Goal: Transaction & Acquisition: Purchase product/service

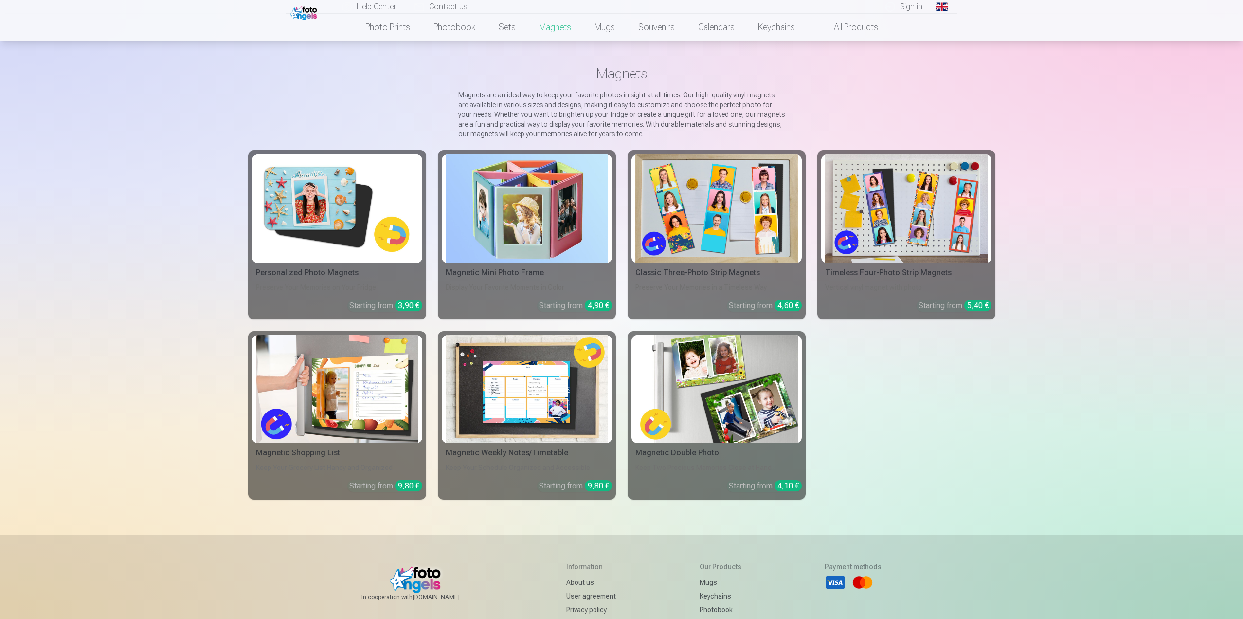
scroll to position [49, 0]
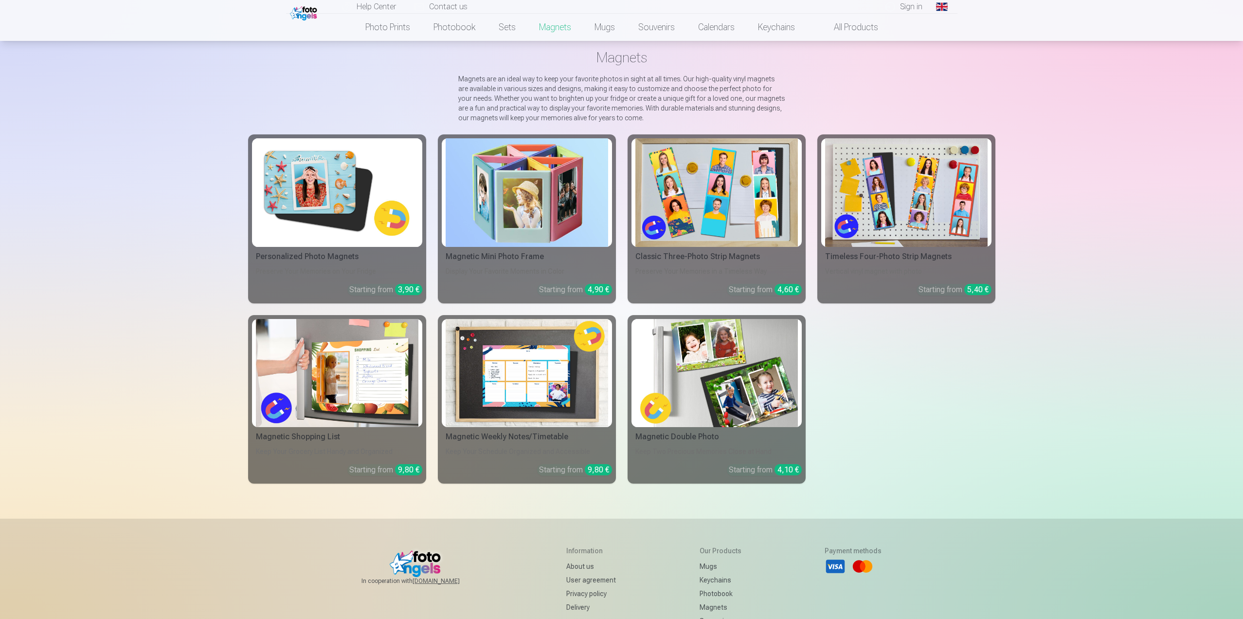
click at [324, 247] on link "Personalized Photo Magnets Preserve Your Memories on Your Fridge Starting from …" at bounding box center [337, 218] width 178 height 169
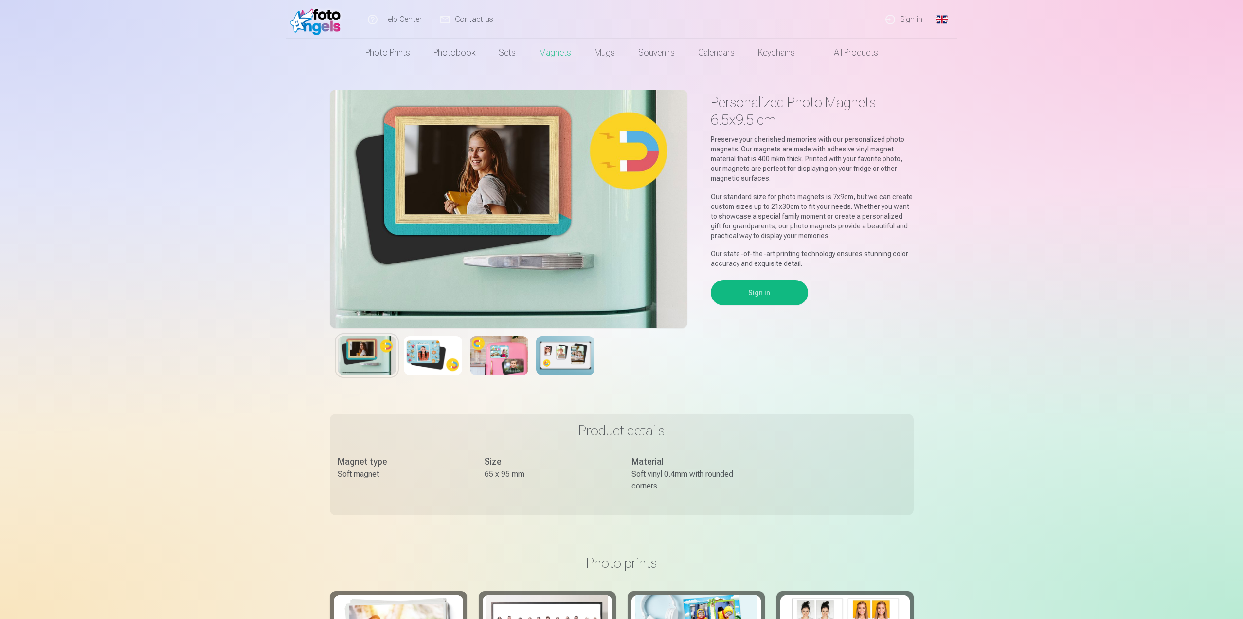
click at [579, 364] on img at bounding box center [565, 355] width 58 height 39
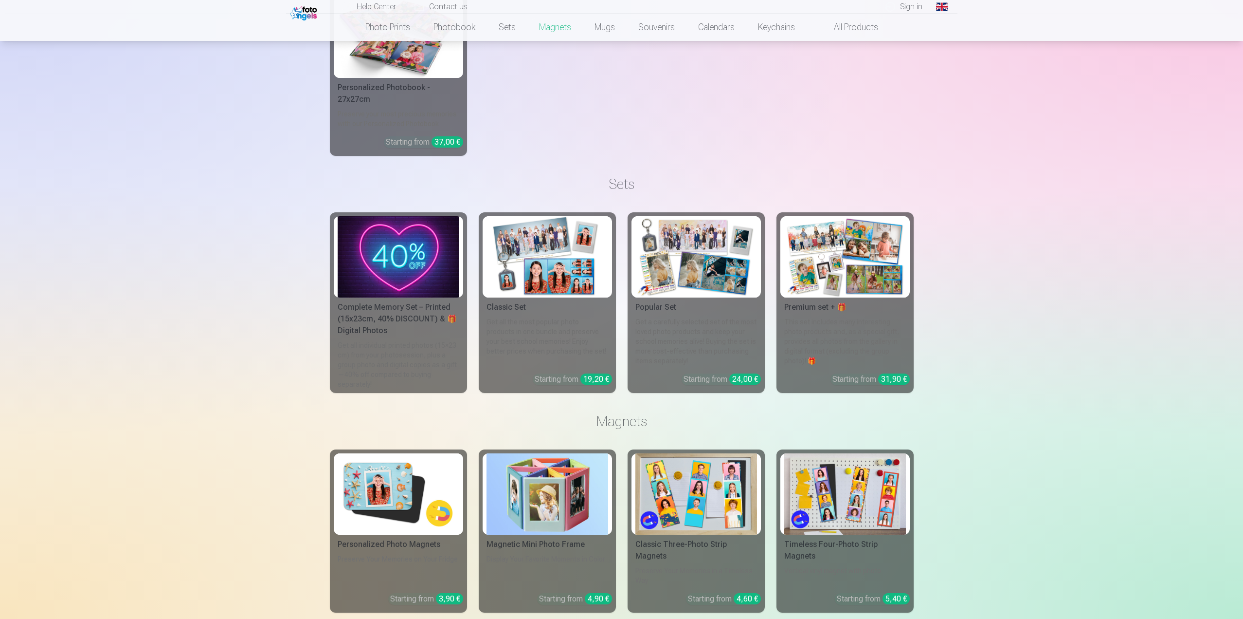
scroll to position [1125, 0]
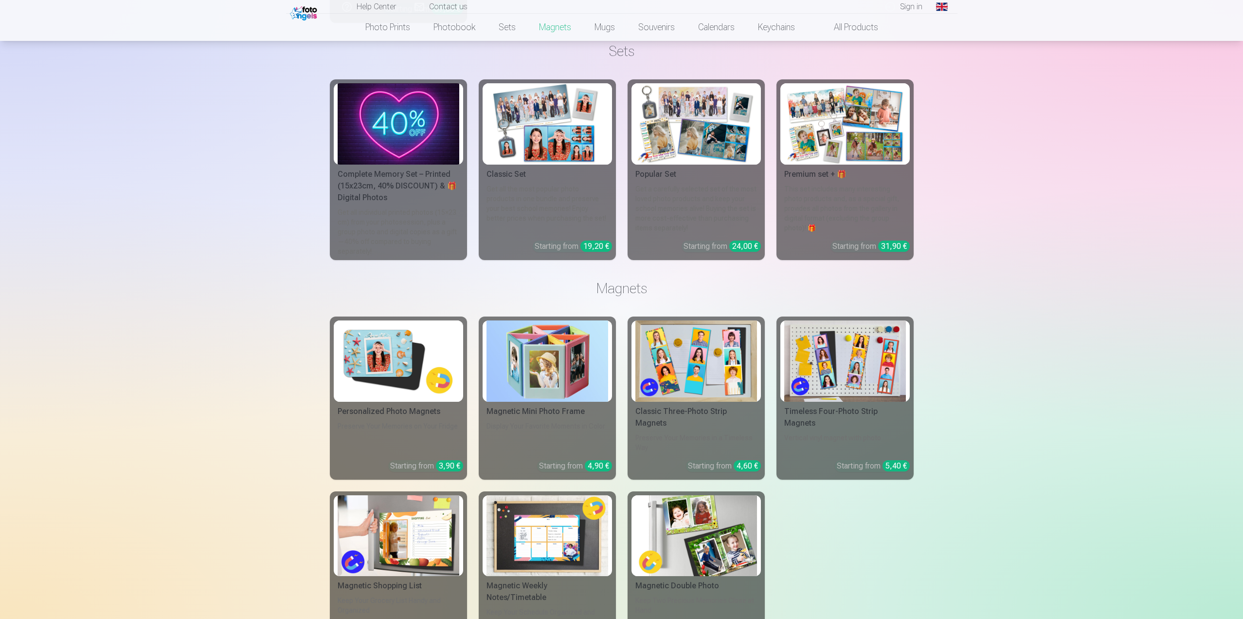
click at [411, 409] on div "Personalized Photo Magnets" at bounding box center [398, 411] width 129 height 12
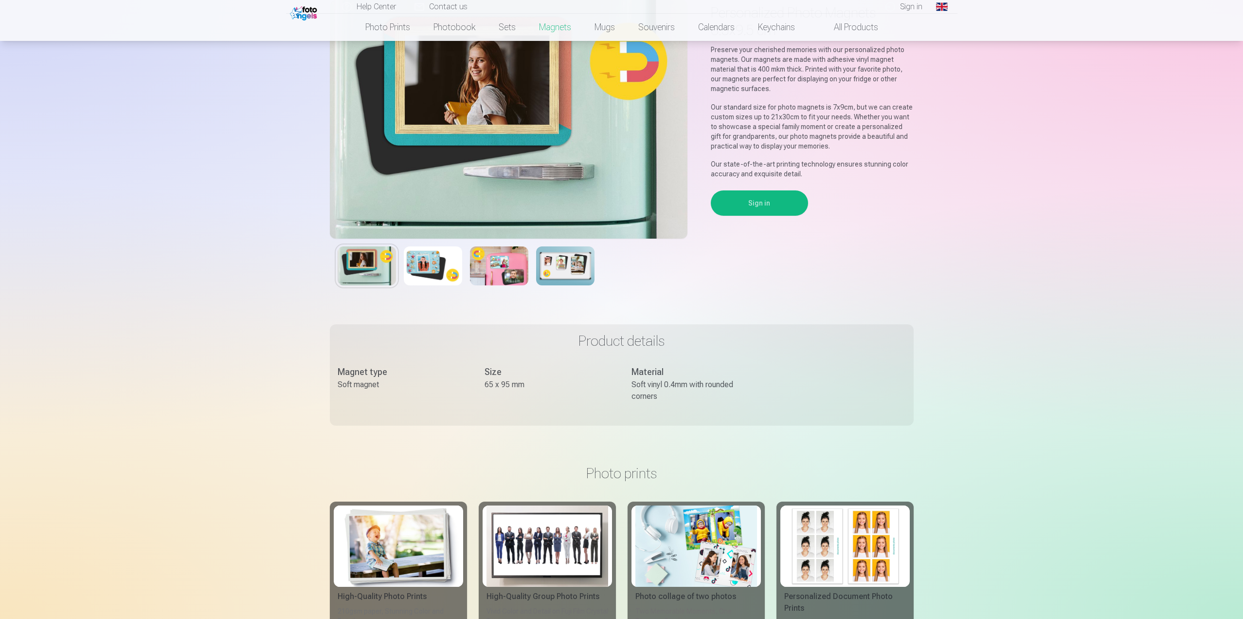
scroll to position [0, 0]
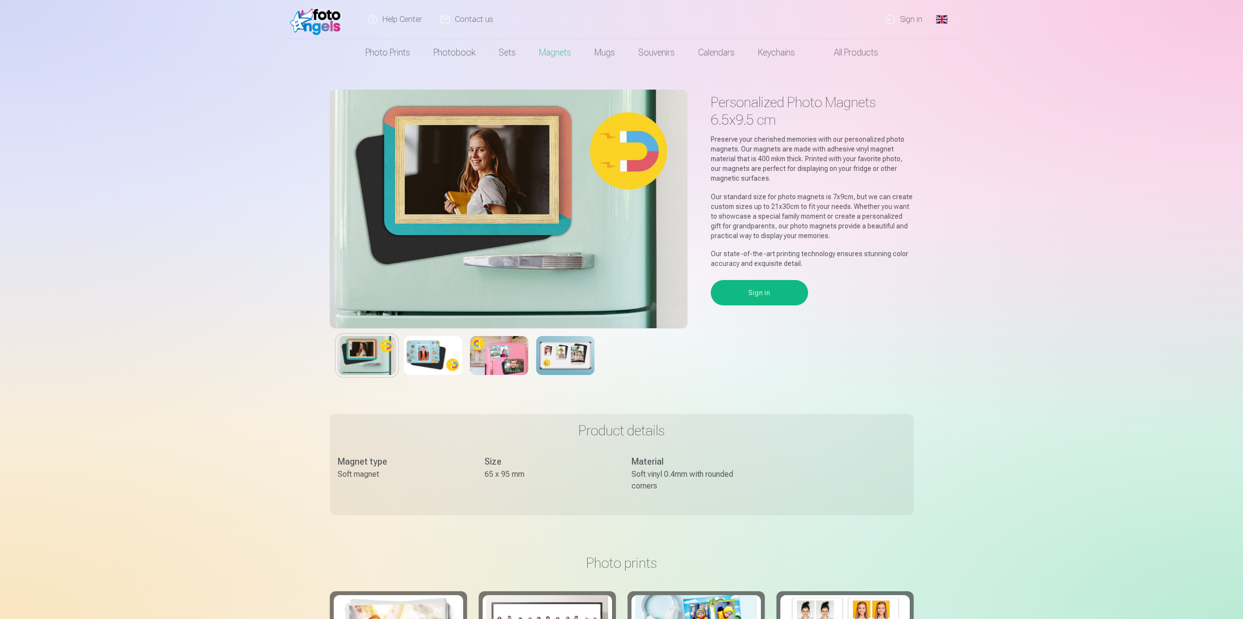
click at [759, 302] on button "Sign in" at bounding box center [759, 292] width 97 height 25
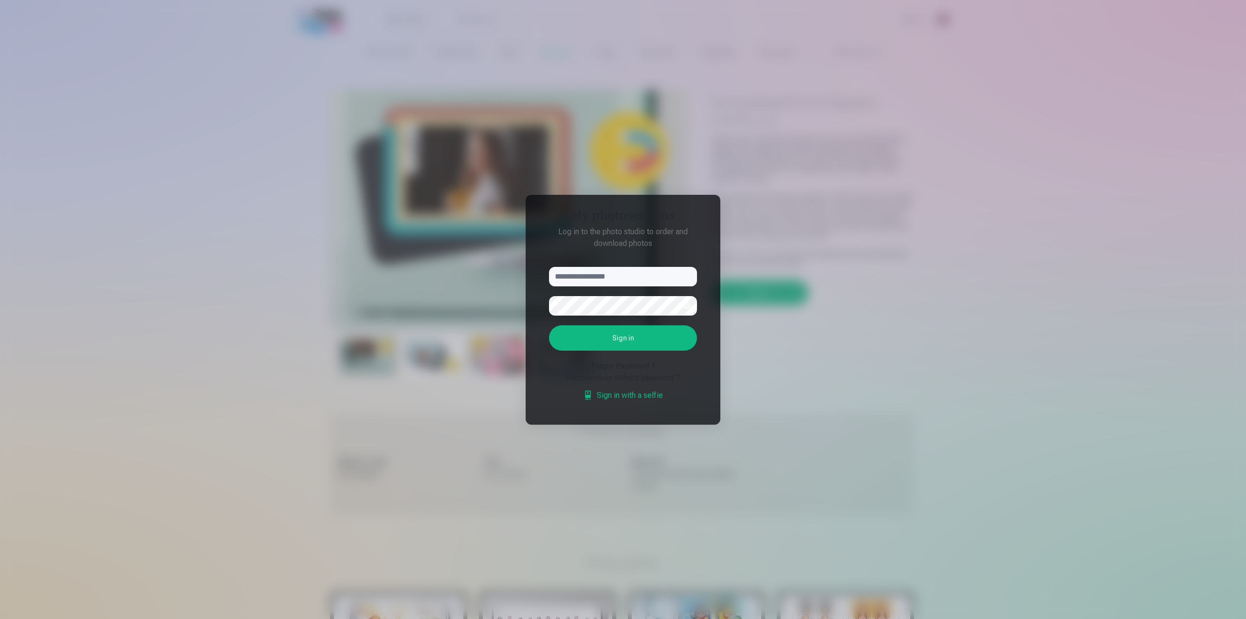
click at [949, 234] on div at bounding box center [623, 309] width 1246 height 619
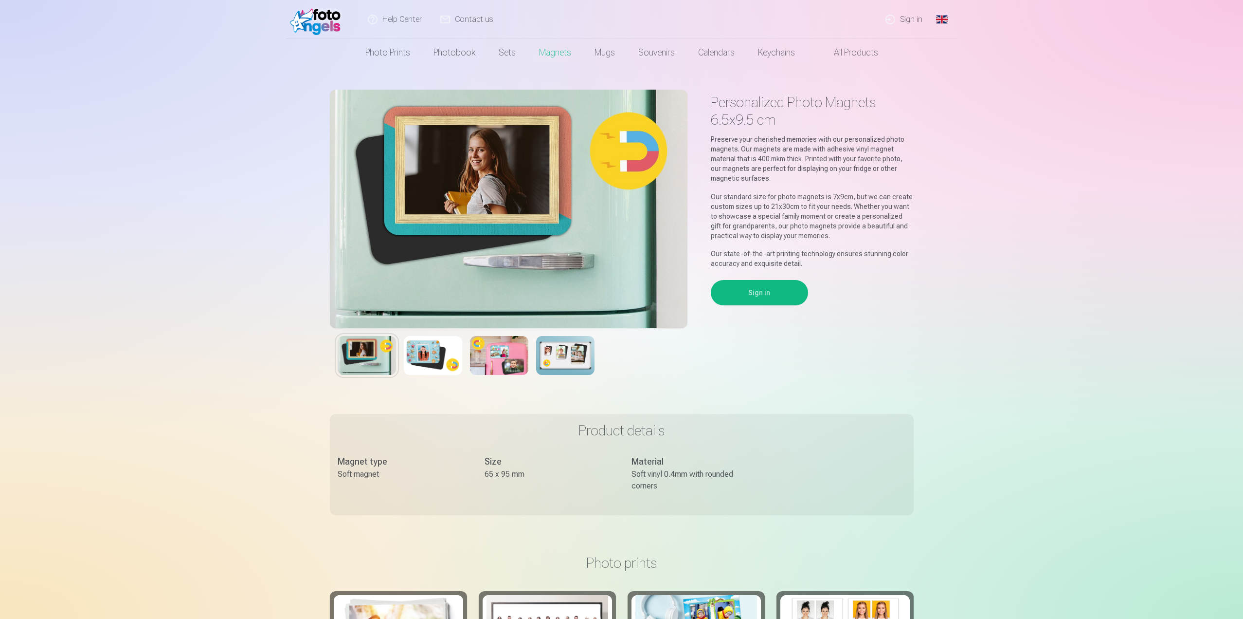
click at [911, 21] on link "Sign in" at bounding box center [904, 19] width 55 height 39
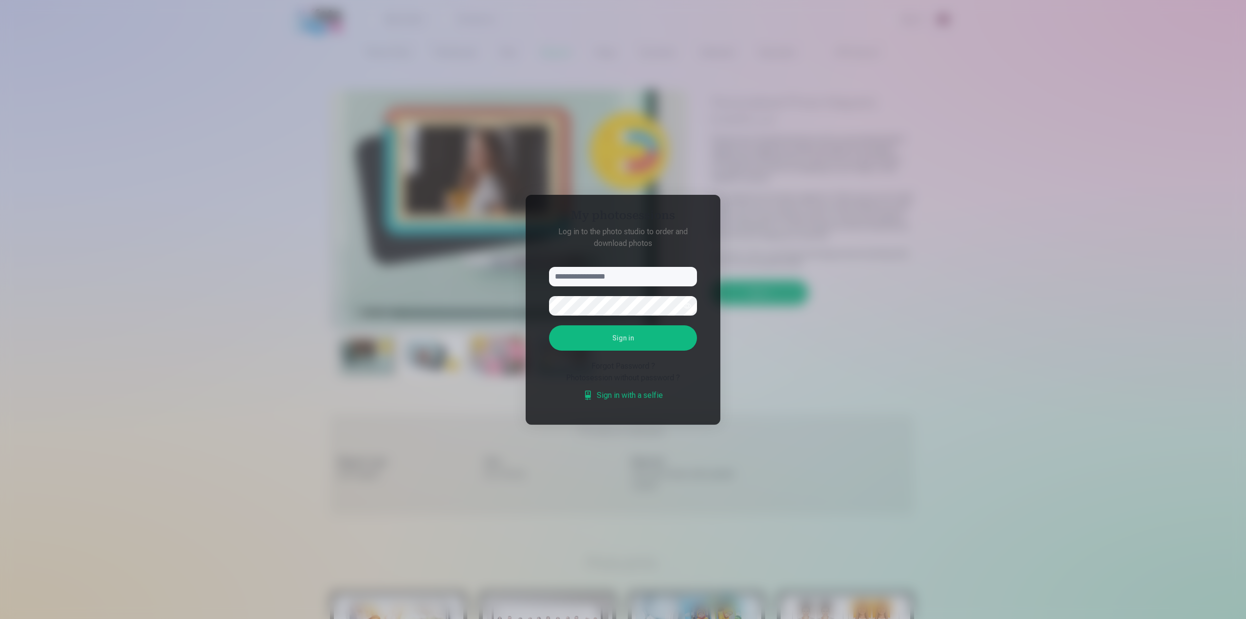
drag, startPoint x: 652, startPoint y: 379, endPoint x: 605, endPoint y: 358, distance: 50.7
click at [652, 379] on div "Photosession without password ?" at bounding box center [623, 378] width 148 height 12
click at [610, 364] on div "Forgot Password ?" at bounding box center [623, 366] width 148 height 12
click at [908, 121] on div at bounding box center [623, 309] width 1246 height 619
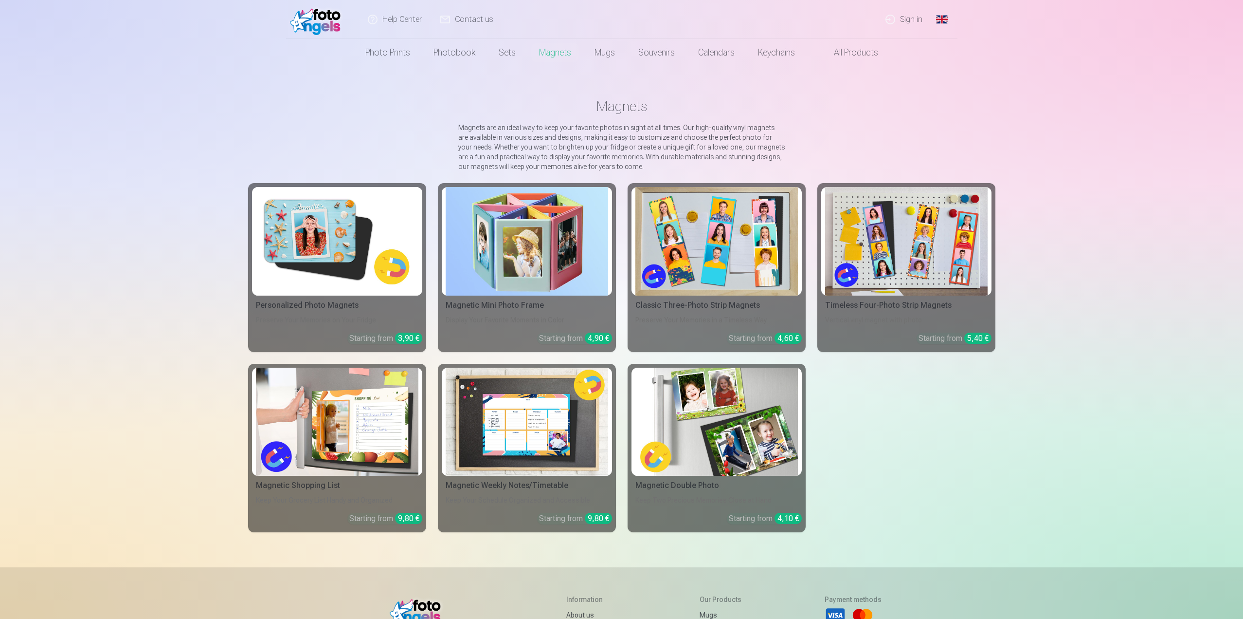
click at [365, 258] on img at bounding box center [337, 241] width 163 height 109
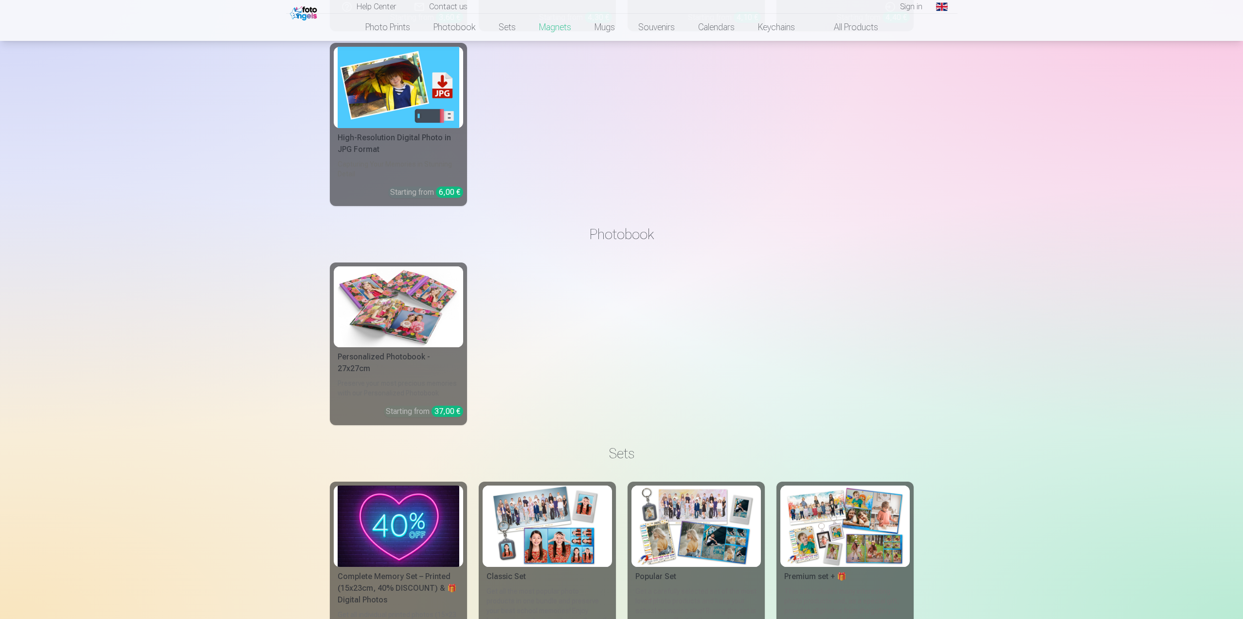
scroll to position [443, 0]
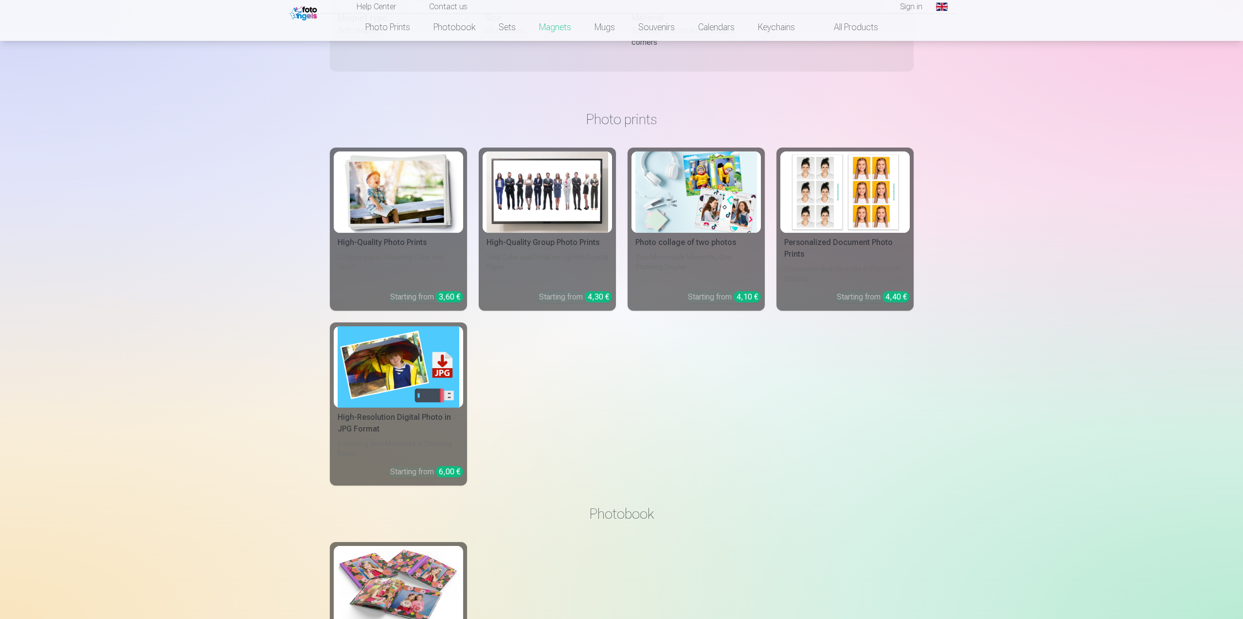
click at [385, 215] on img at bounding box center [399, 191] width 122 height 81
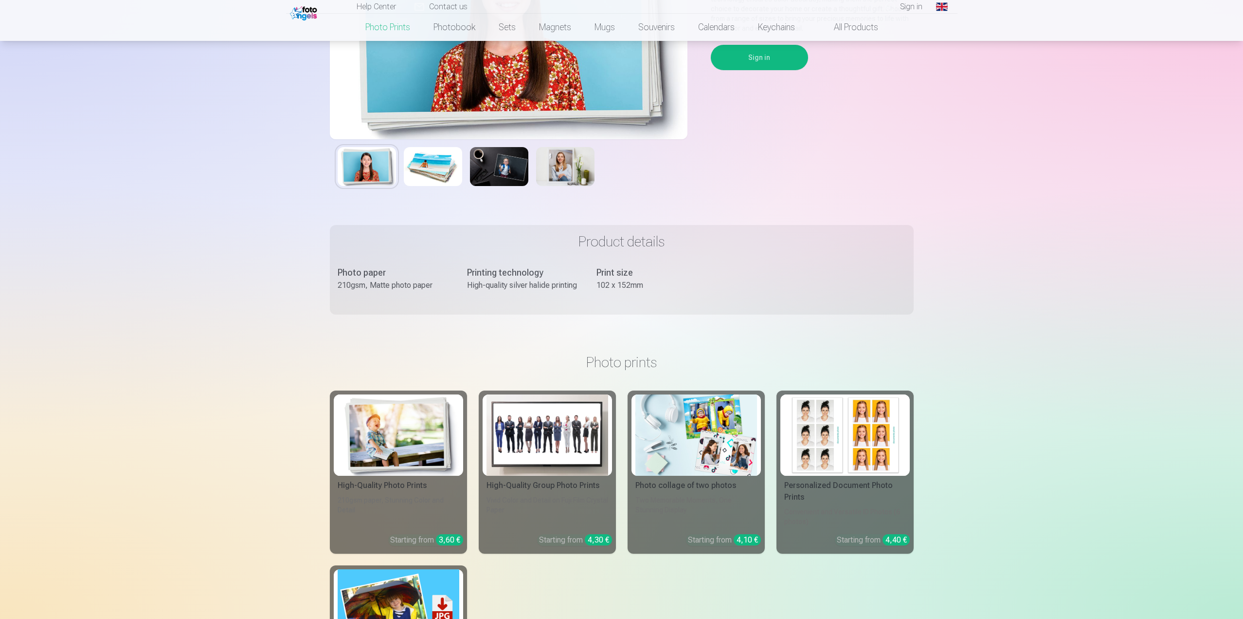
scroll to position [195, 0]
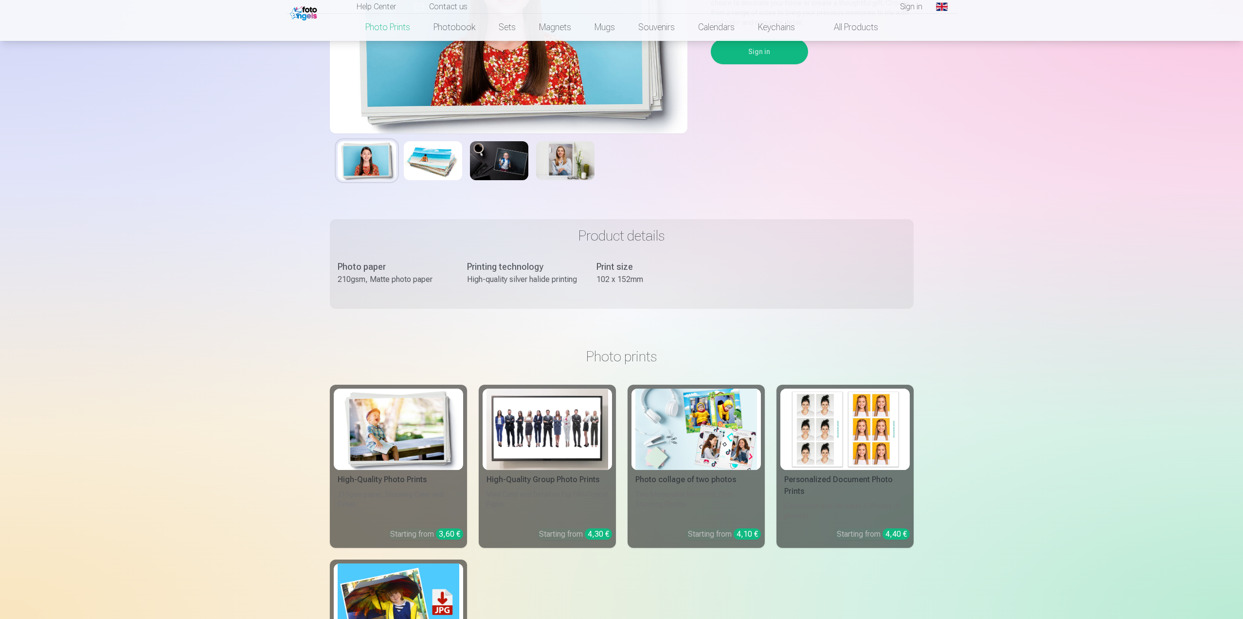
click at [393, 443] on img at bounding box center [399, 428] width 122 height 81
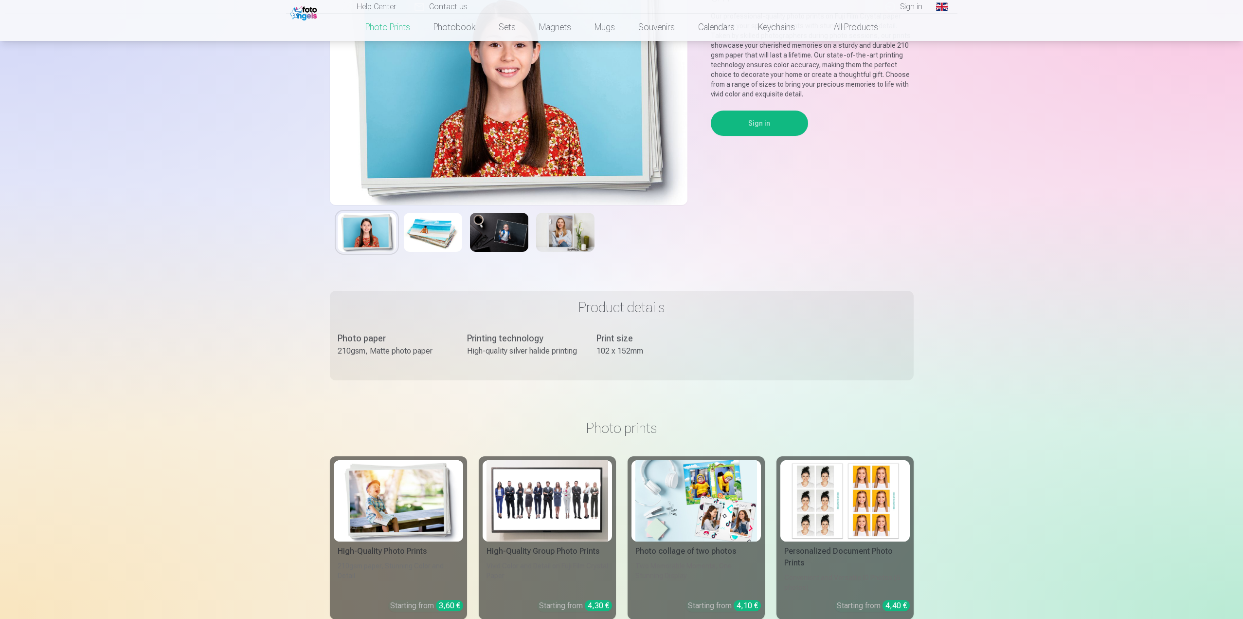
scroll to position [292, 0]
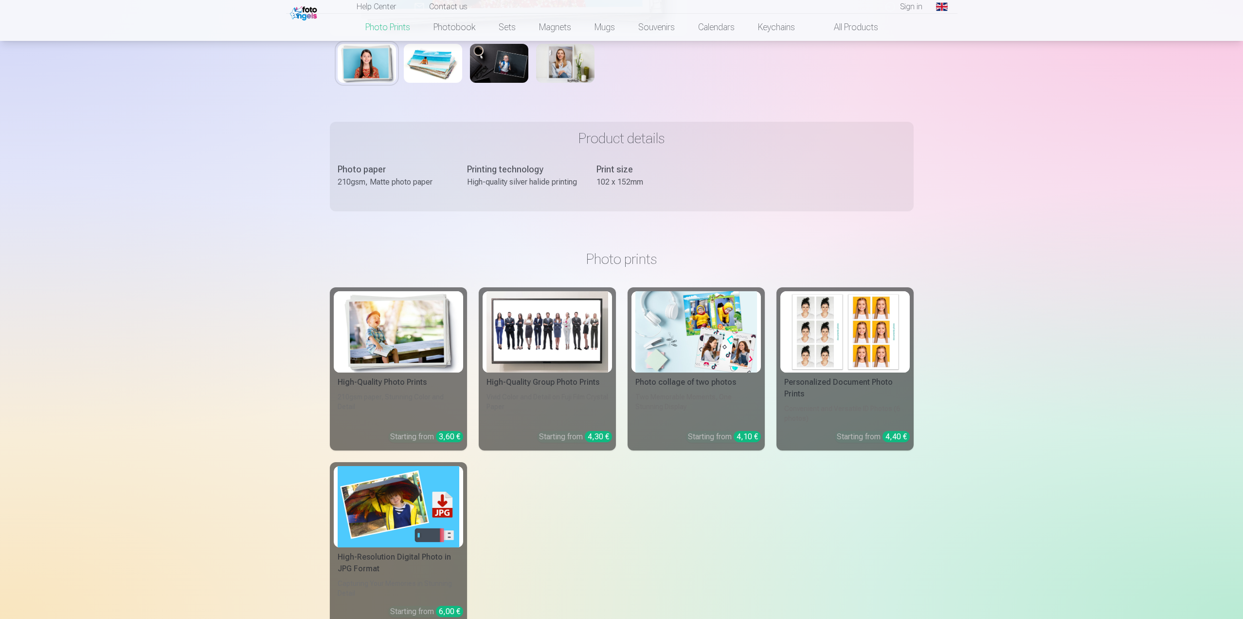
click at [412, 351] on img at bounding box center [399, 331] width 122 height 81
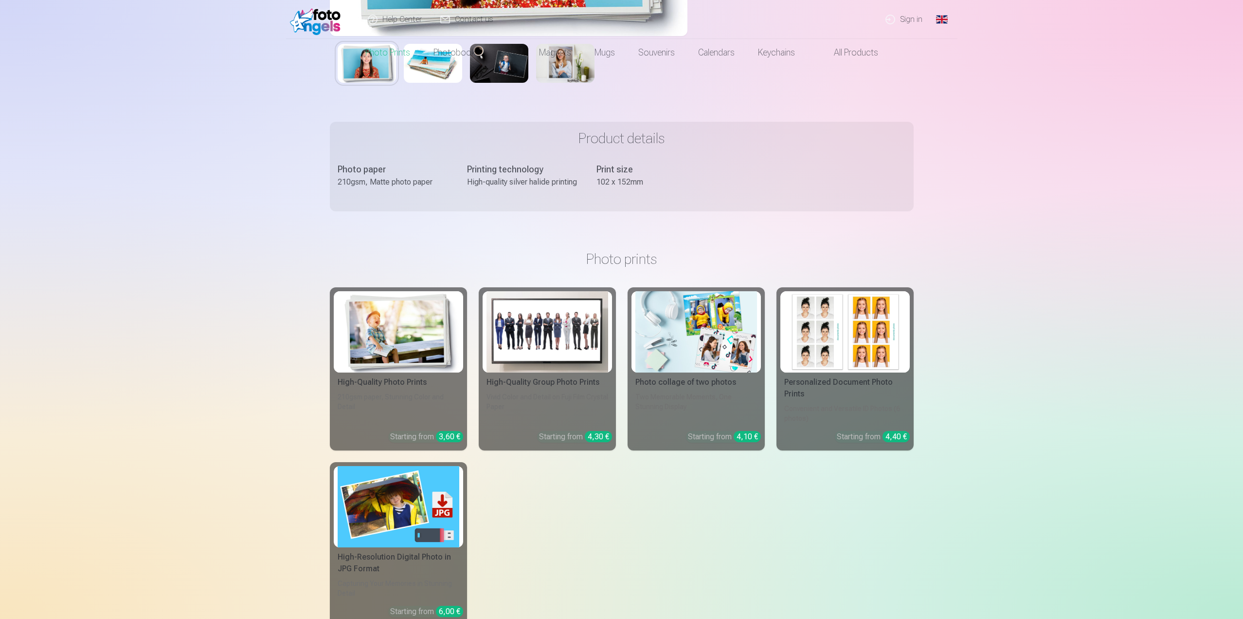
scroll to position [0, 0]
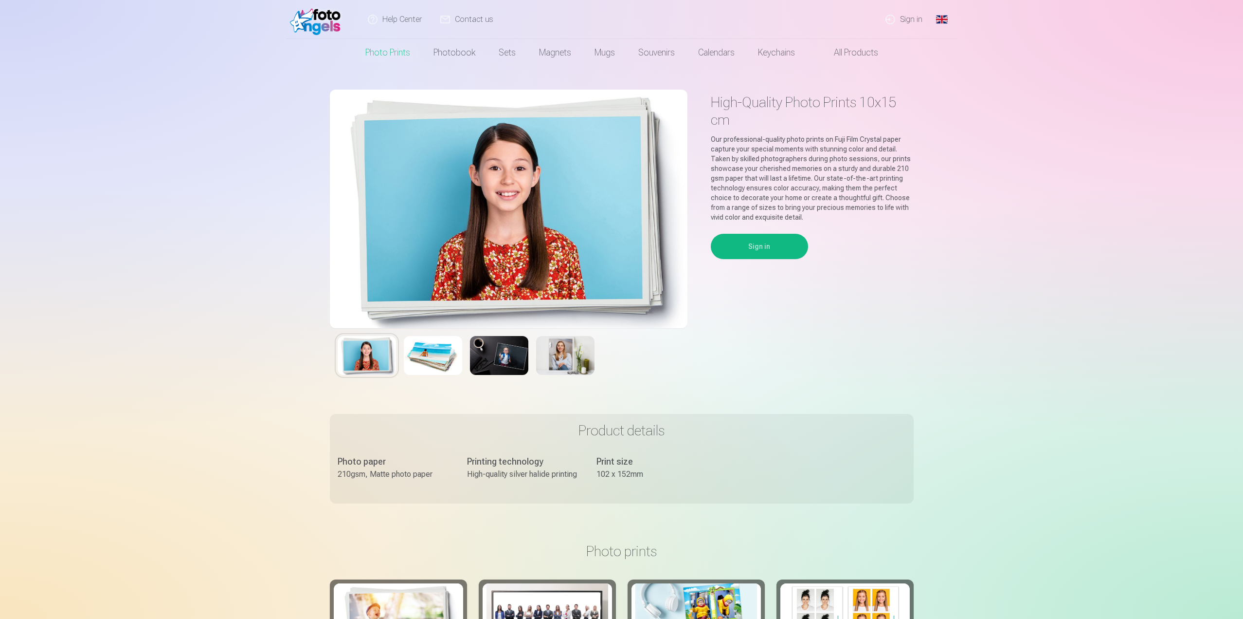
click at [514, 258] on img at bounding box center [509, 209] width 358 height 238
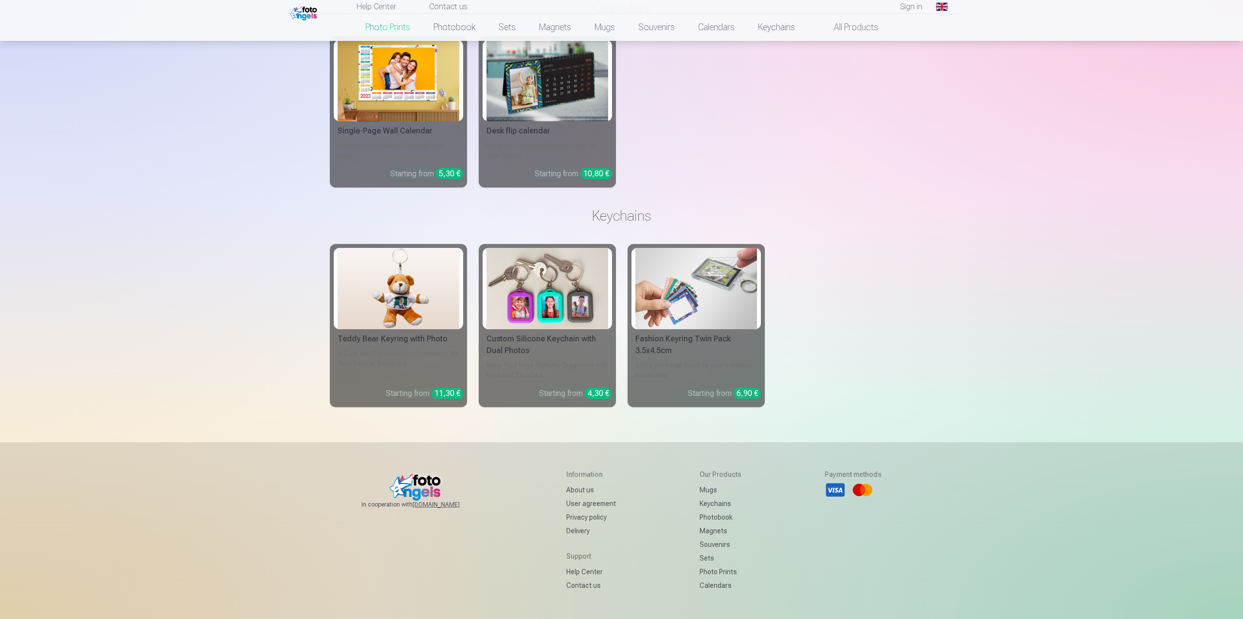
scroll to position [2962, 0]
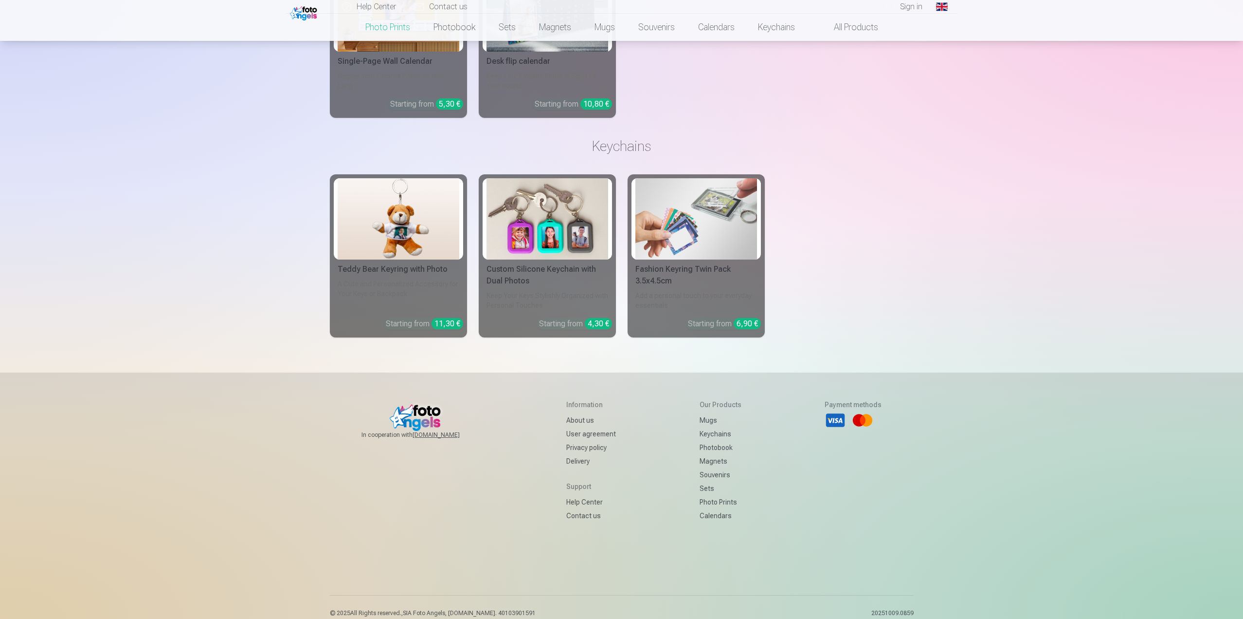
click at [573, 509] on link "Contact us" at bounding box center [591, 516] width 50 height 14
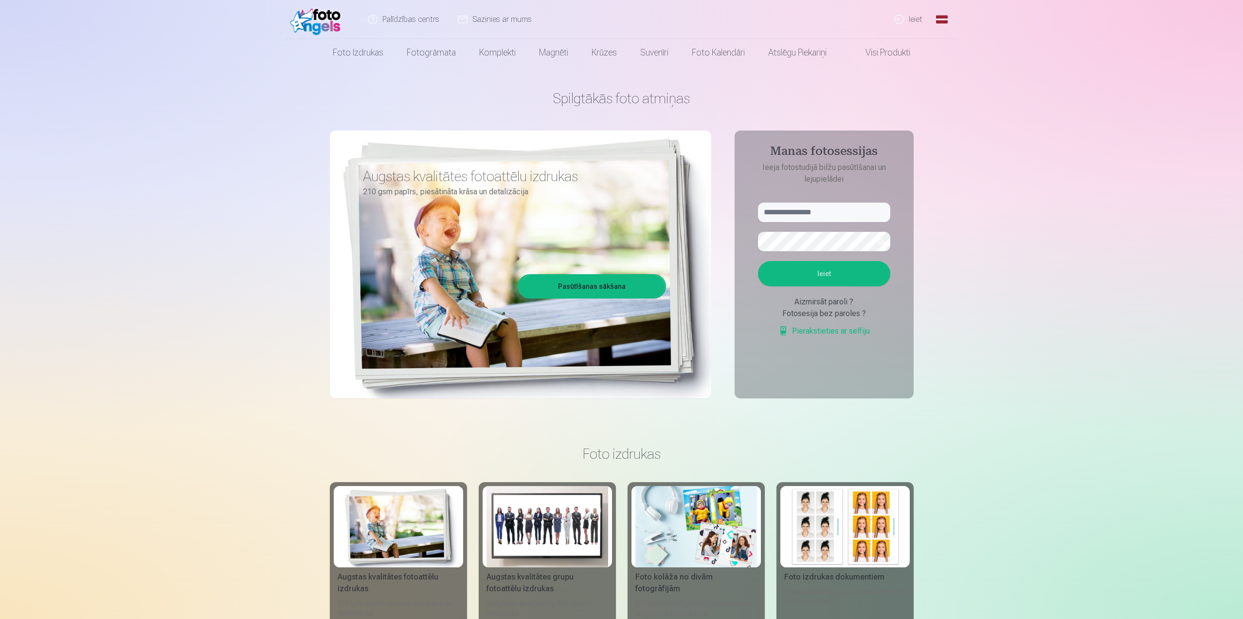
click at [838, 332] on link "Pierakstieties ar selfiju" at bounding box center [824, 331] width 91 height 12
